Goal: Task Accomplishment & Management: Use online tool/utility

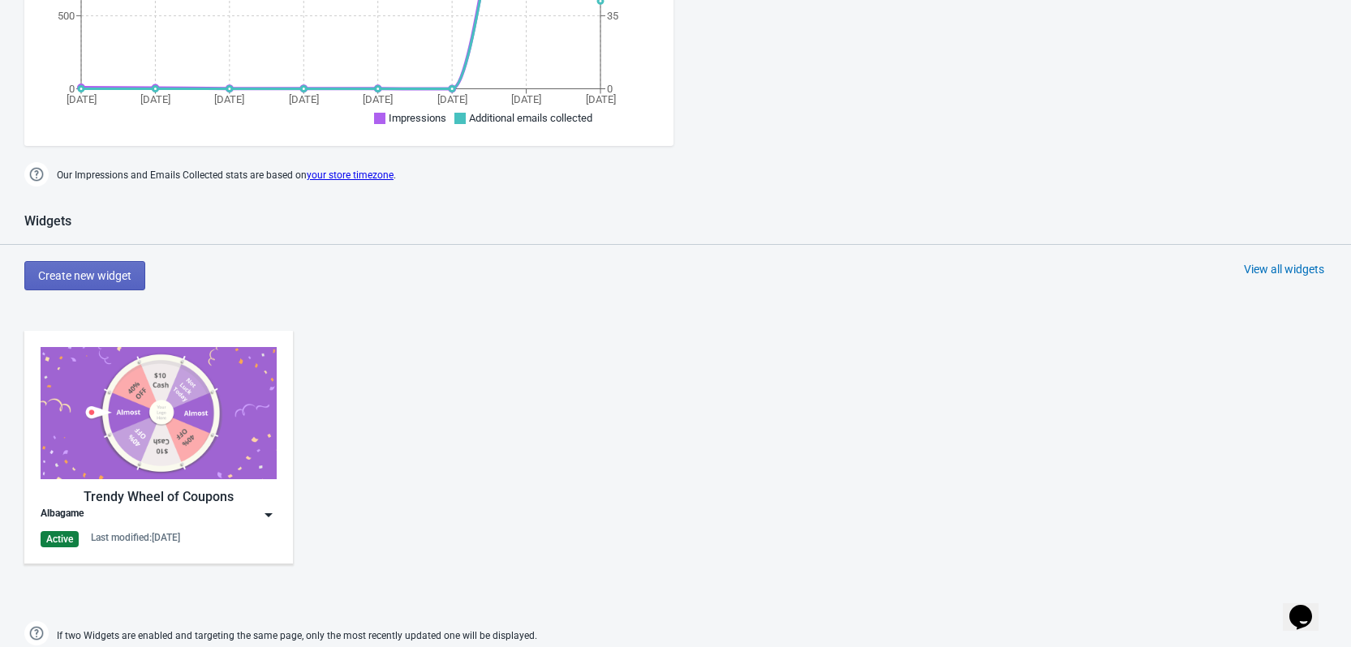
scroll to position [649, 0]
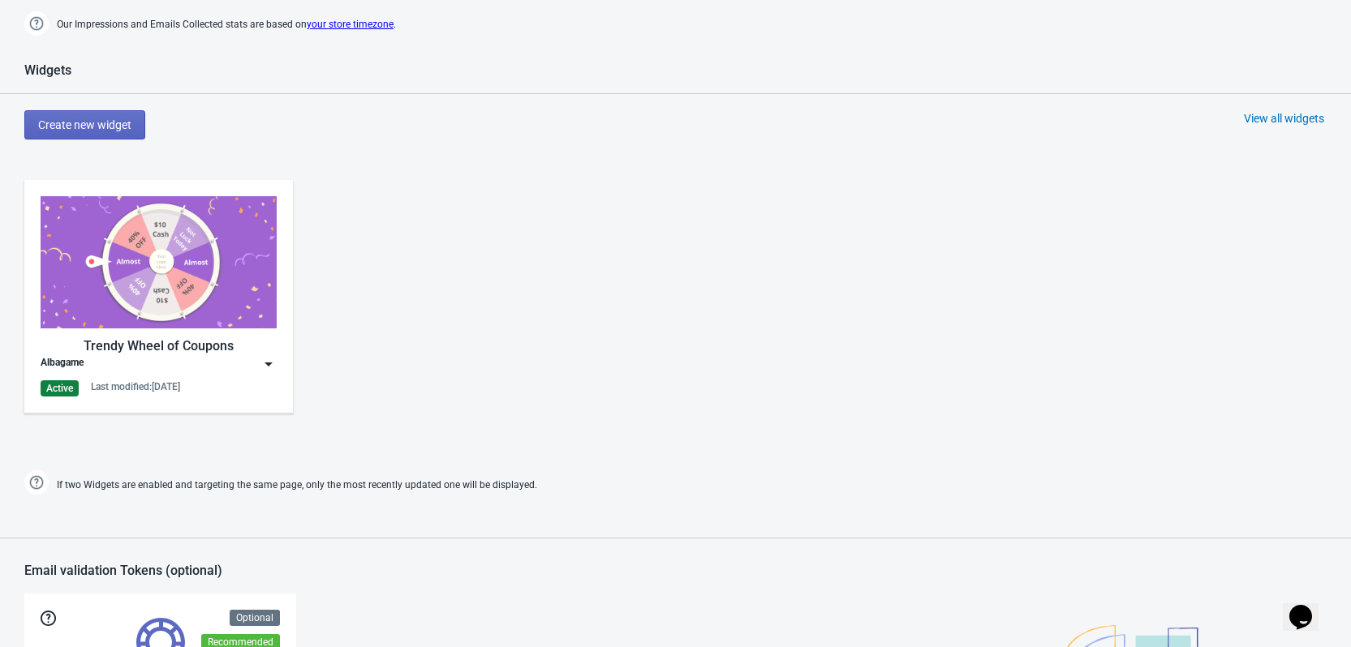
click at [267, 366] on img at bounding box center [268, 364] width 16 height 16
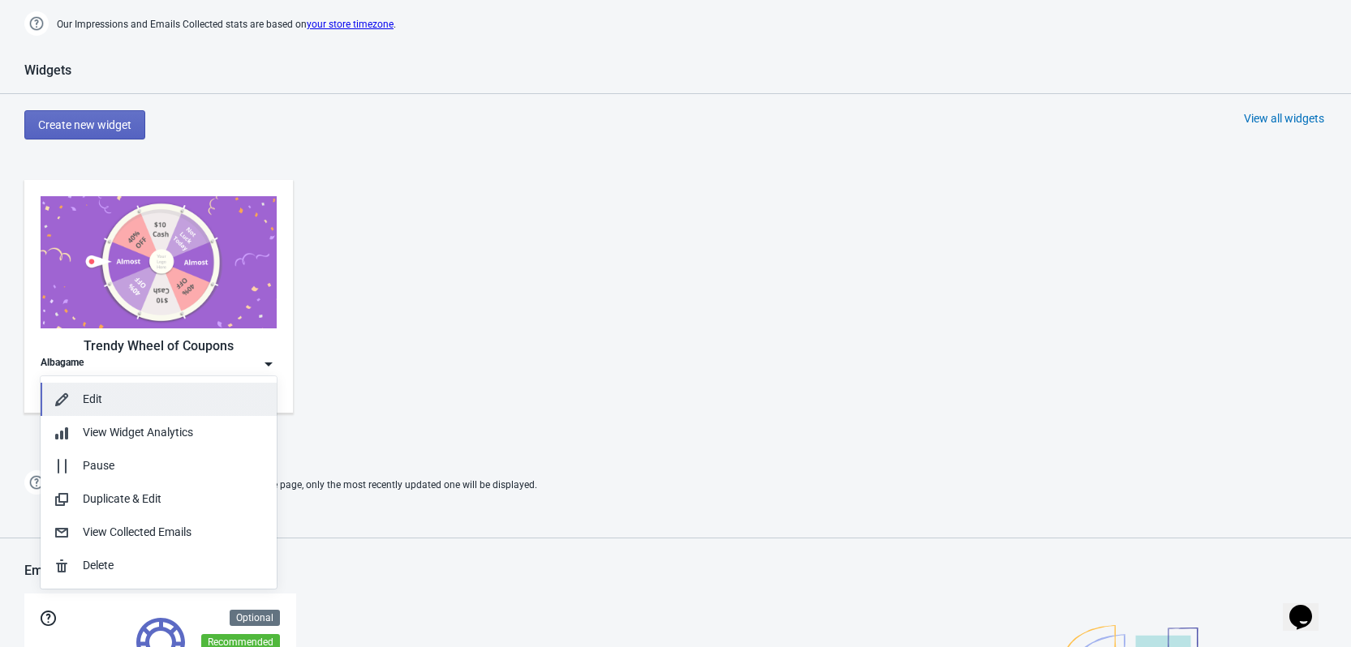
click at [144, 405] on div "Edit" at bounding box center [173, 399] width 181 height 17
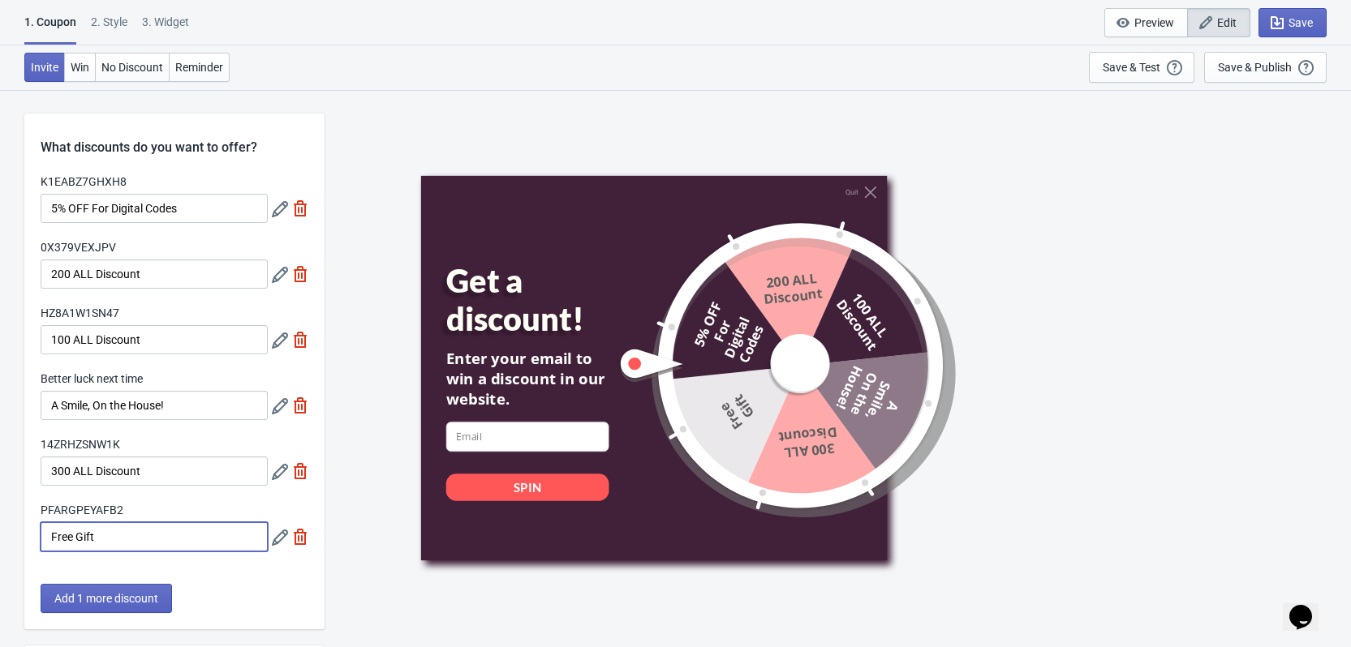
click at [114, 536] on input "Free Gift" at bounding box center [154, 536] width 227 height 29
type input "Free Gift(add to cart)"
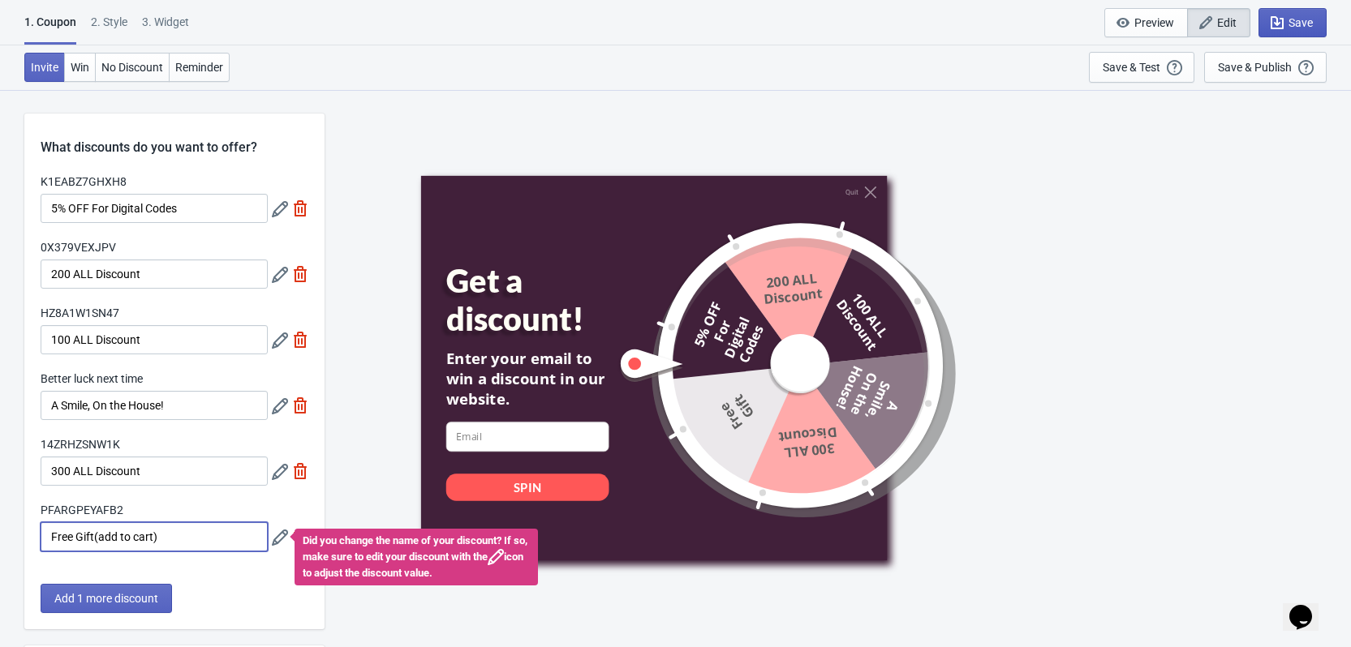
click at [1301, 11] on button "Save" at bounding box center [1292, 22] width 68 height 29
